Goal: Transaction & Acquisition: Purchase product/service

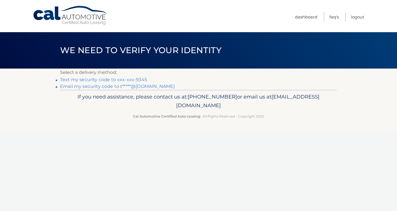
click at [132, 86] on link "Email my security code to t*****@[DOMAIN_NAME]" at bounding box center [117, 86] width 115 height 5
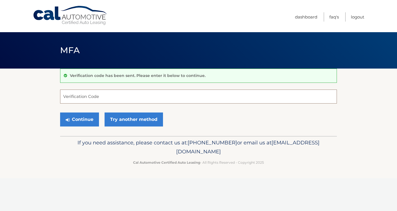
click at [115, 98] on input "Verification Code" at bounding box center [198, 97] width 277 height 14
click at [140, 98] on input "Verification Code" at bounding box center [198, 97] width 277 height 14
paste input "140625"
type input "140625"
click at [83, 121] on button "Continue" at bounding box center [79, 119] width 39 height 14
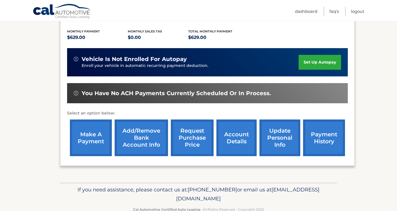
scroll to position [123, 0]
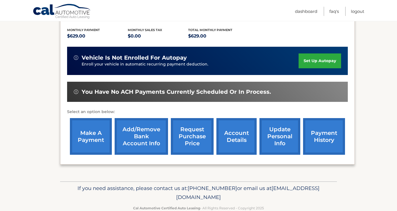
click at [95, 127] on link "make a payment" at bounding box center [91, 136] width 42 height 37
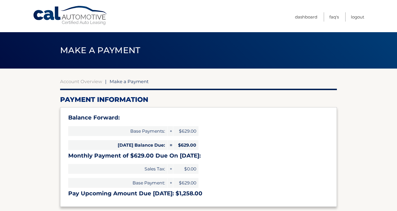
select select "ZGU5MjgwOGUtMzFkNS00YWMxLWJmOTctOGZmZTVmMGQ0MDRl"
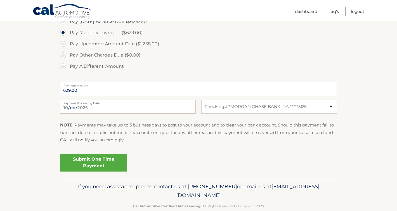
scroll to position [213, 0]
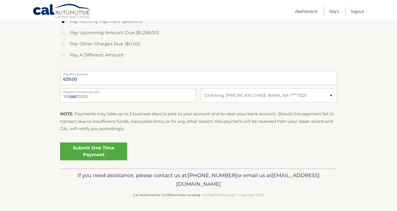
click at [100, 152] on link "Submit One Time Payment" at bounding box center [93, 151] width 67 height 18
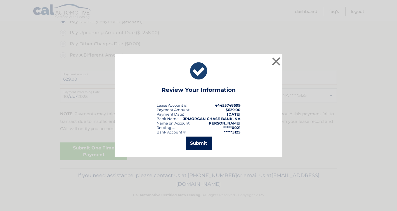
click at [197, 146] on button "Submit" at bounding box center [199, 143] width 26 height 13
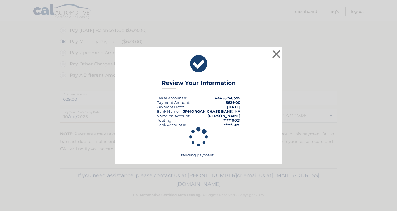
scroll to position [192, 0]
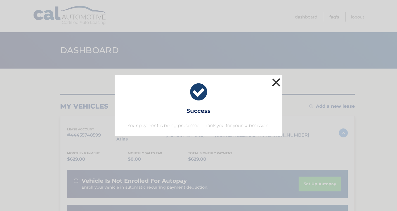
click at [276, 83] on button "×" at bounding box center [276, 82] width 11 height 11
